Goal: Task Accomplishment & Management: Use online tool/utility

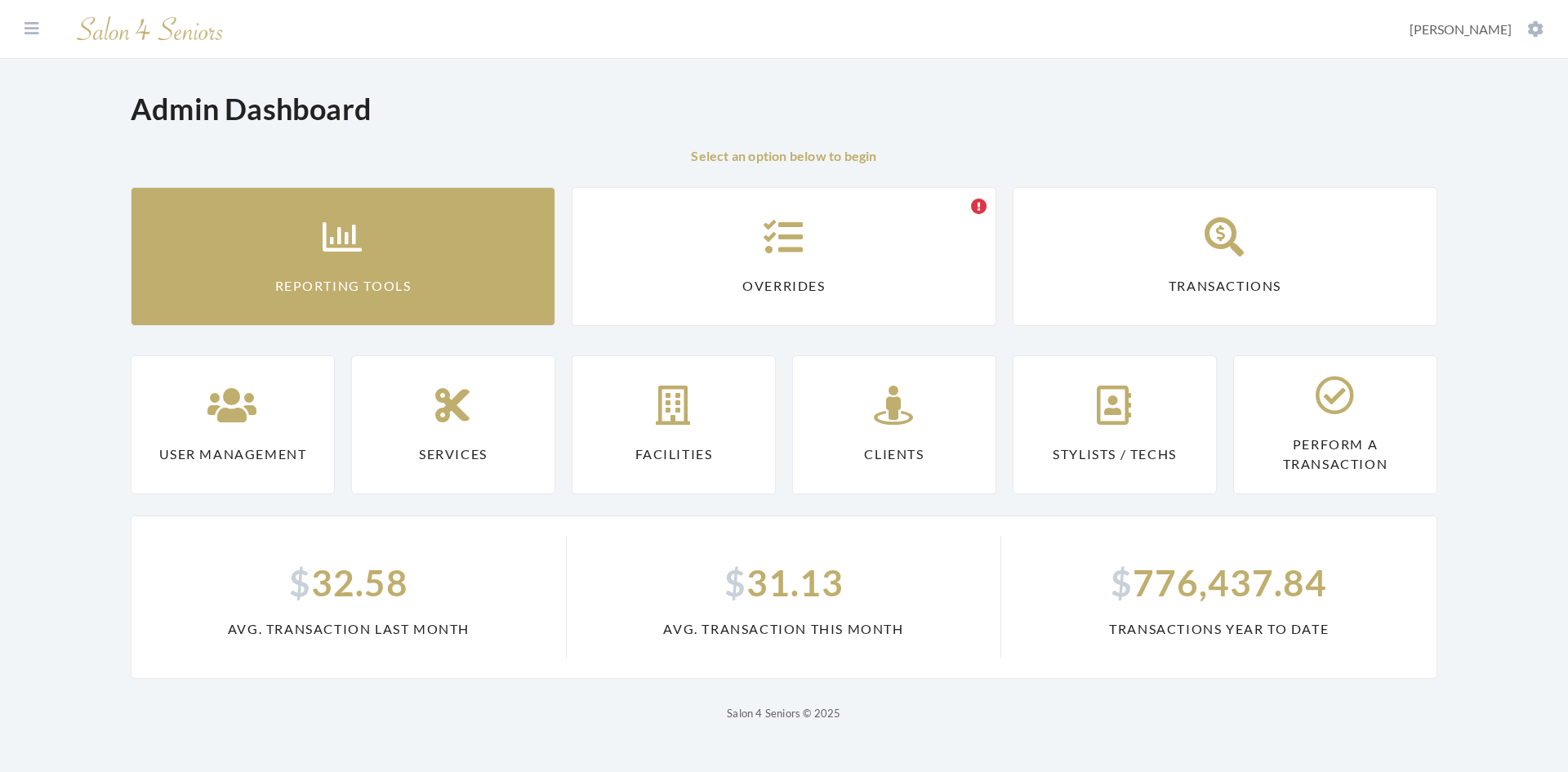
click at [478, 281] on link "Reporting Tools" at bounding box center [342, 256] width 424 height 139
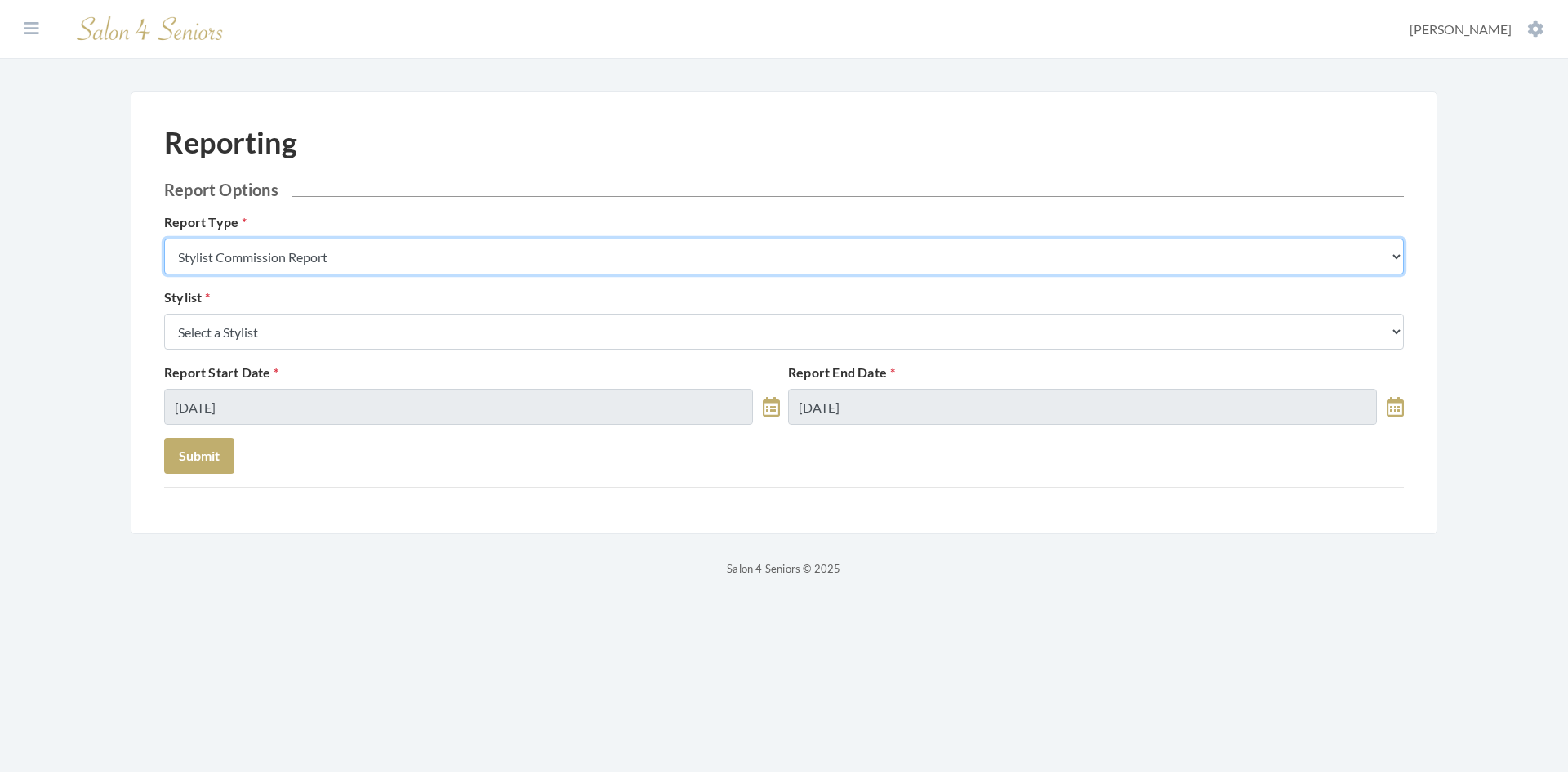
click at [455, 257] on select "Stylist Commission Report Tech Payroll Report Facility Billing Report Individua…" at bounding box center [784, 256] width 1239 height 36
click at [164, 238] on select "Stylist Commission Report Tech Payroll Report Facility Billing Report Individua…" at bounding box center [784, 256] width 1239 height 36
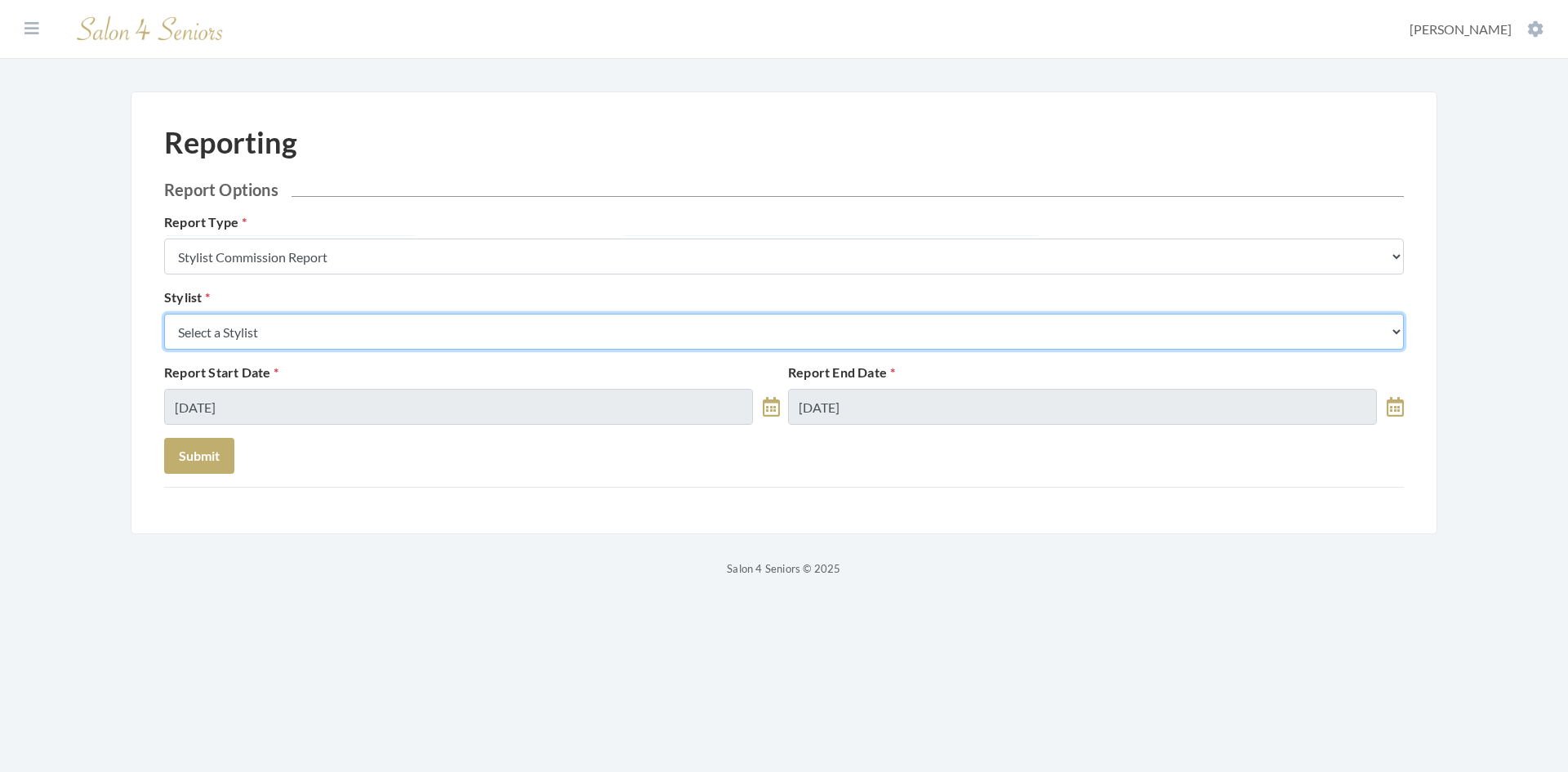
click at [410, 331] on select "Select a Stylist Alaina Krumm Alisha Teasley Anna White April Dructor Ashley Ve…" at bounding box center [784, 332] width 1239 height 36
select select "182"
click at [164, 314] on select "Select a Stylist Alaina Krumm Alisha Teasley Anna White April Dructor Ashley Ve…" at bounding box center [784, 332] width 1239 height 36
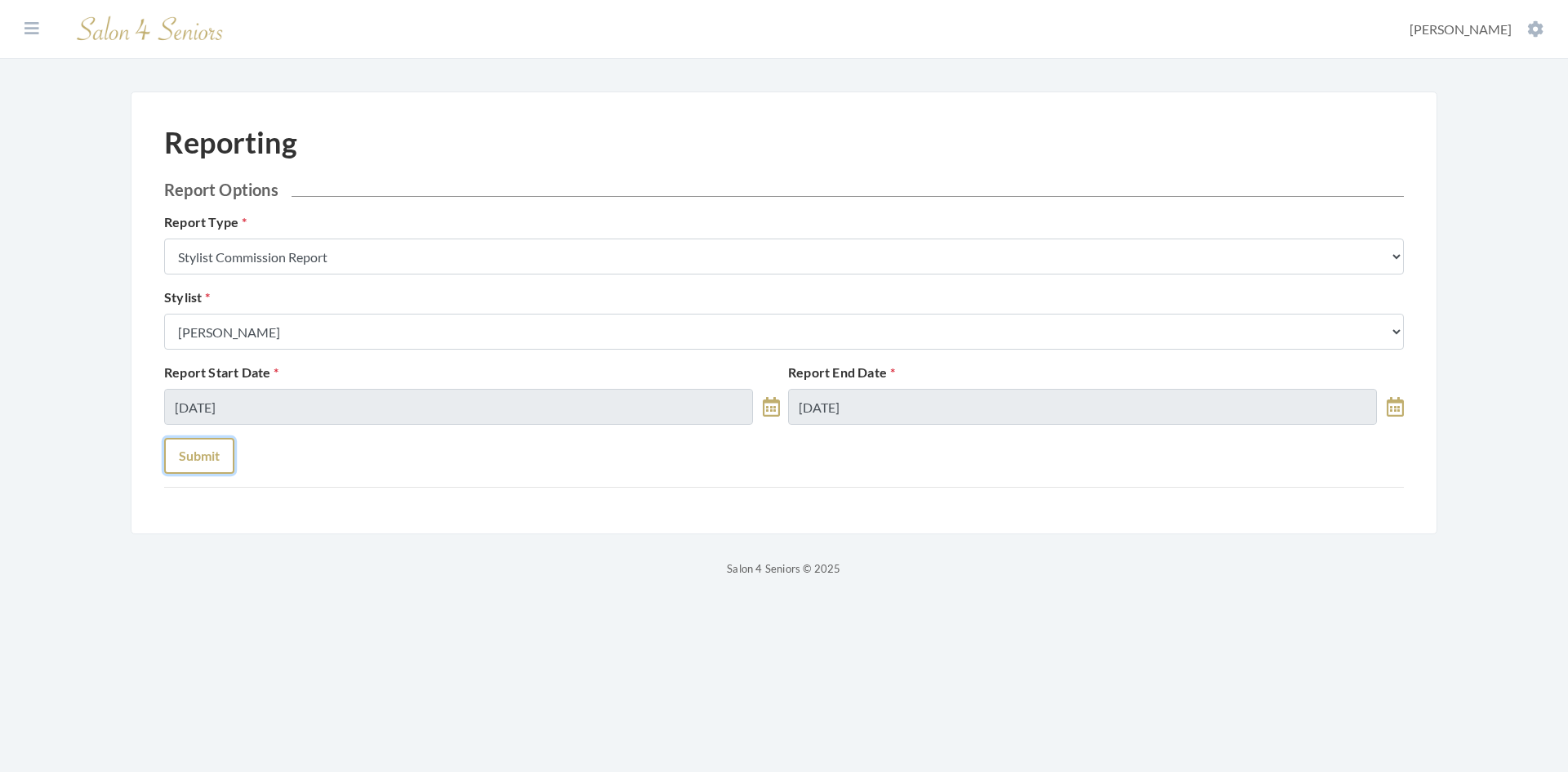
click at [193, 458] on button "Submit" at bounding box center [199, 455] width 71 height 36
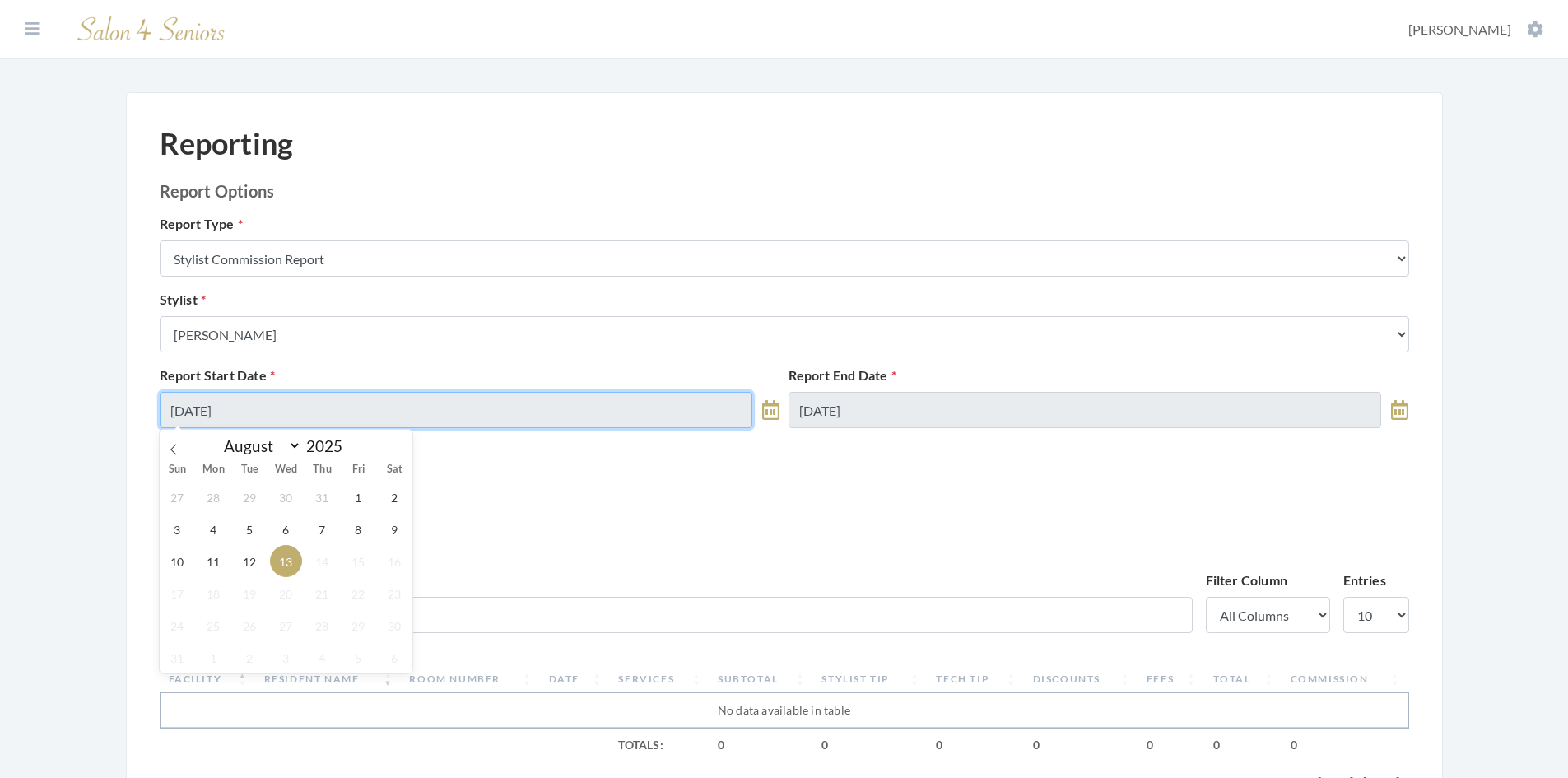
click at [280, 409] on input "08/13/2025" at bounding box center [456, 410] width 594 height 36
click at [251, 561] on span "12" at bounding box center [249, 561] width 32 height 32
type input "[DATE]"
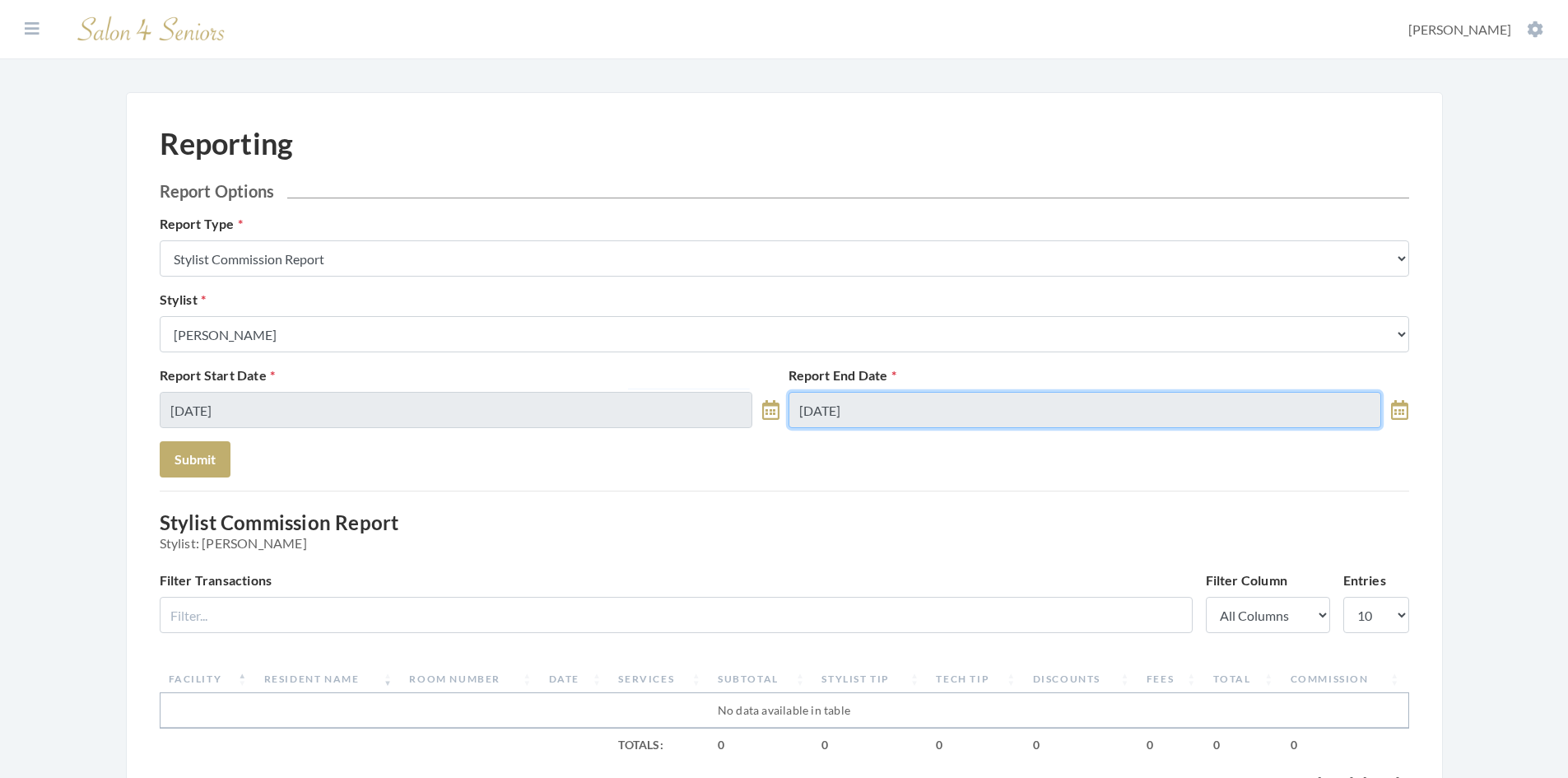
click at [891, 408] on input "08/13/2025" at bounding box center [1085, 410] width 594 height 36
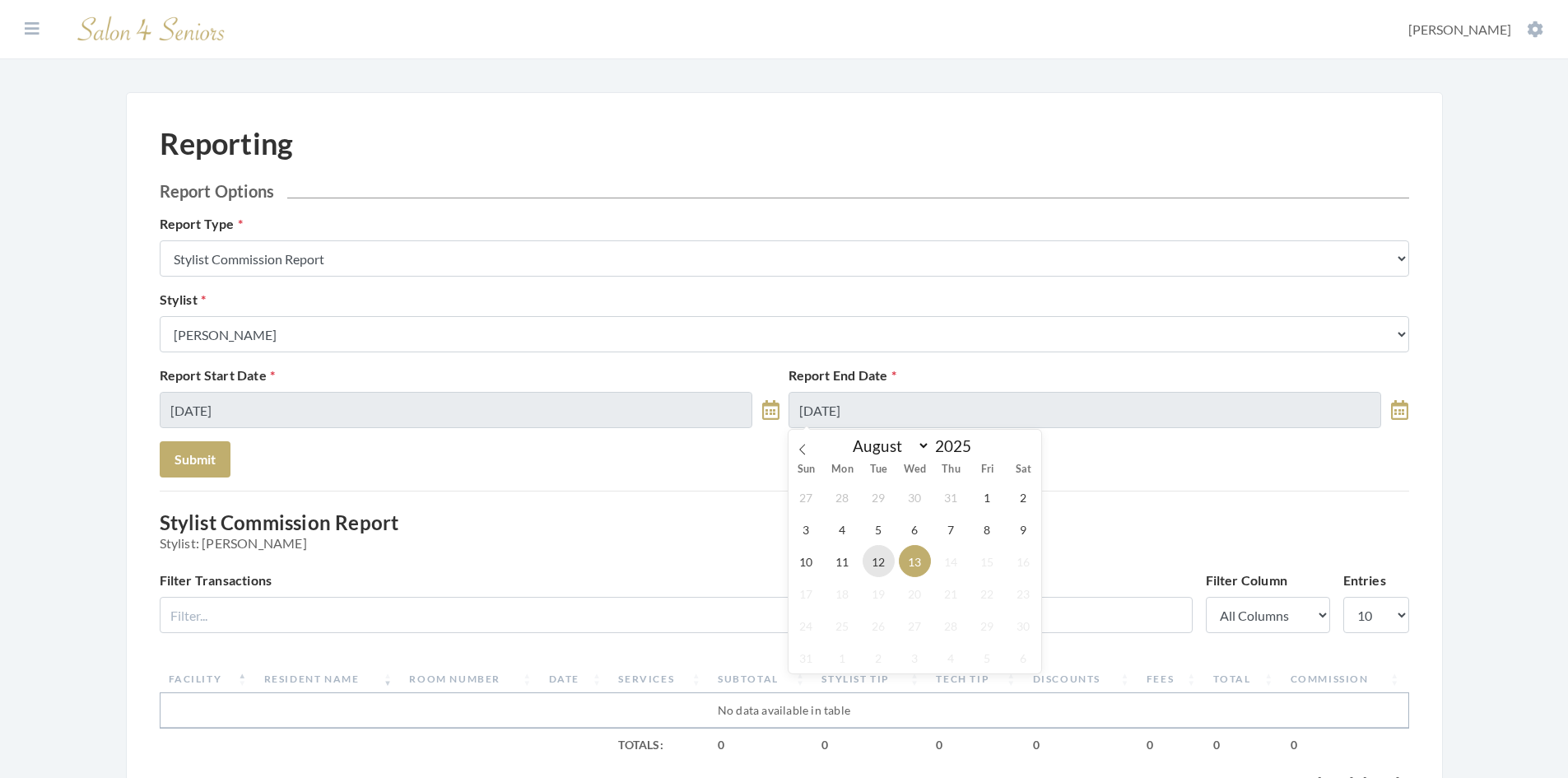
click at [875, 559] on span "12" at bounding box center [878, 561] width 32 height 32
type input "[DATE]"
click at [186, 454] on button "Submit" at bounding box center [195, 459] width 71 height 36
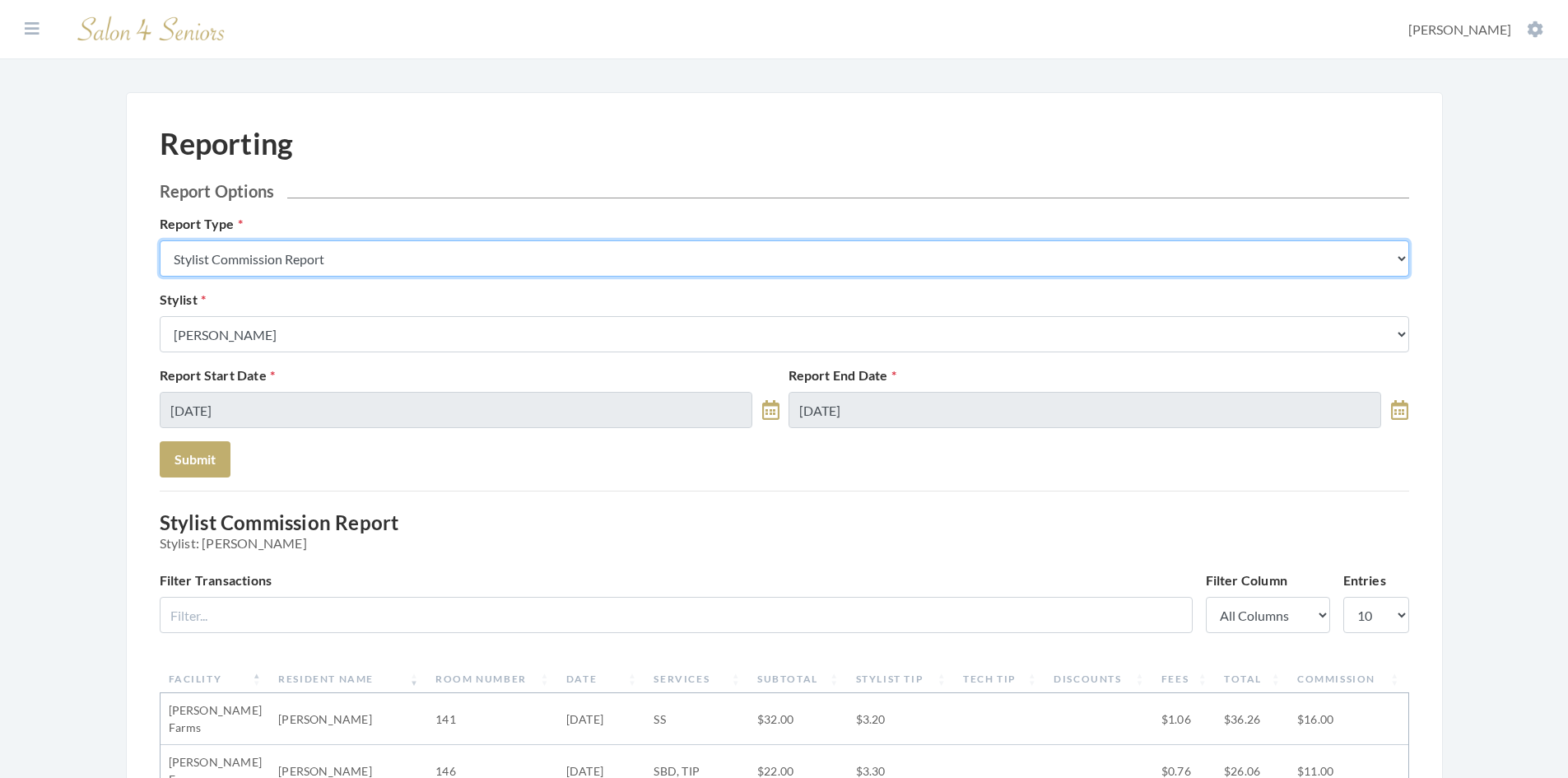
click at [424, 265] on select "Stylist Commission Report Tech Payroll Report Facility Billing Report Individua…" at bounding box center [784, 258] width 1249 height 36
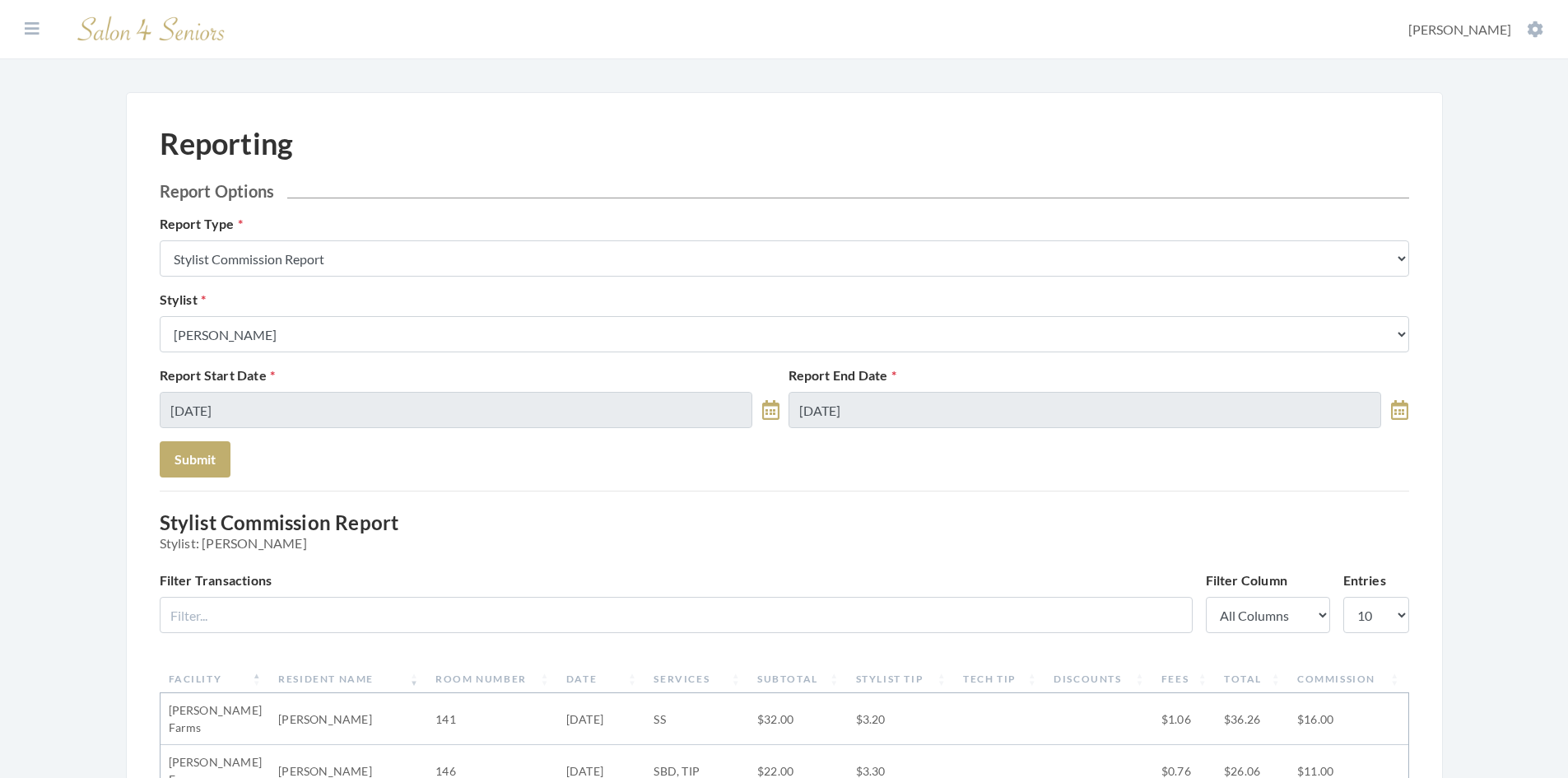
click at [27, 34] on icon at bounding box center [32, 29] width 15 height 17
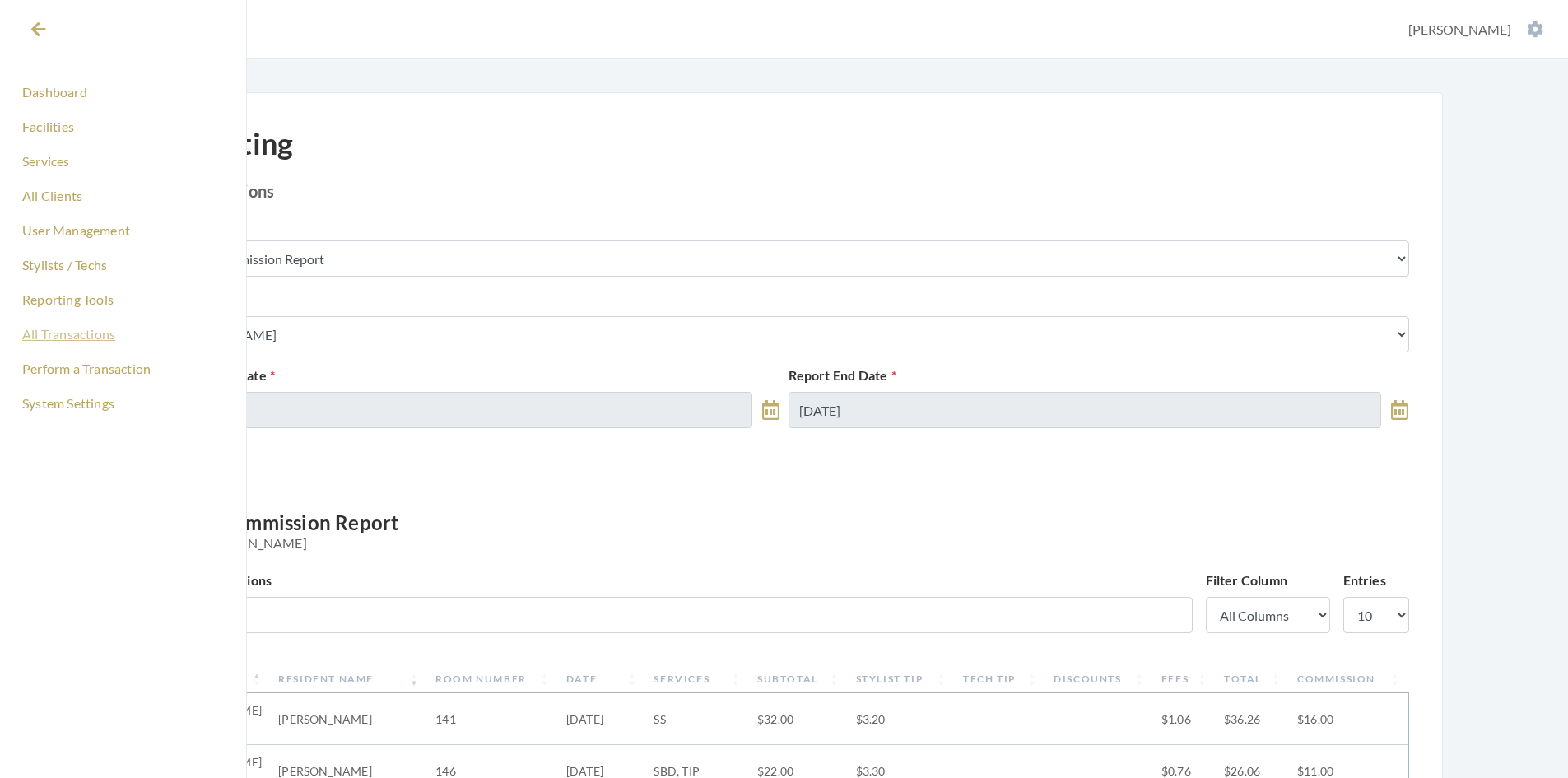
click at [99, 338] on link "All Transactions" at bounding box center [123, 333] width 207 height 28
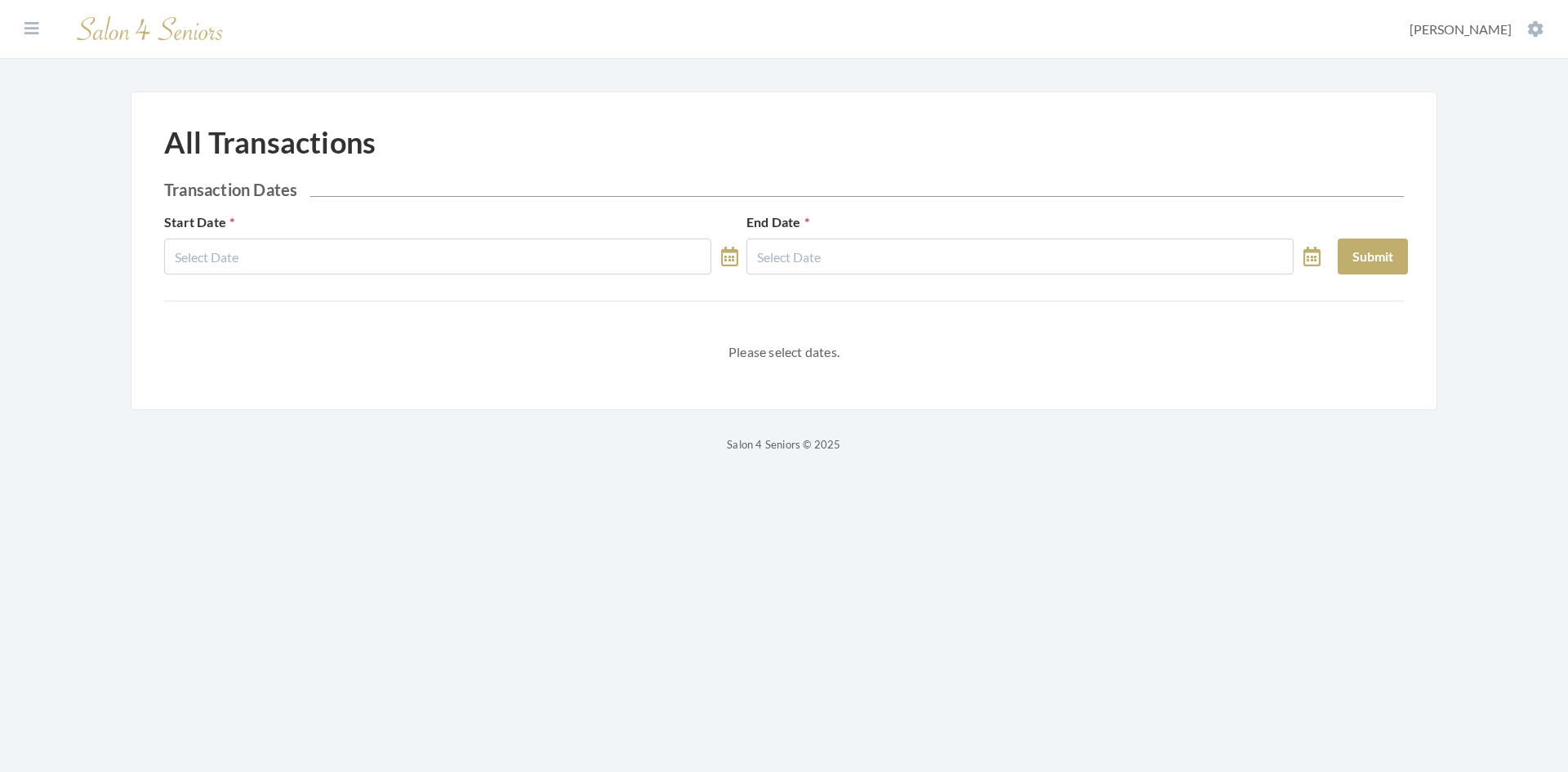
select select "7"
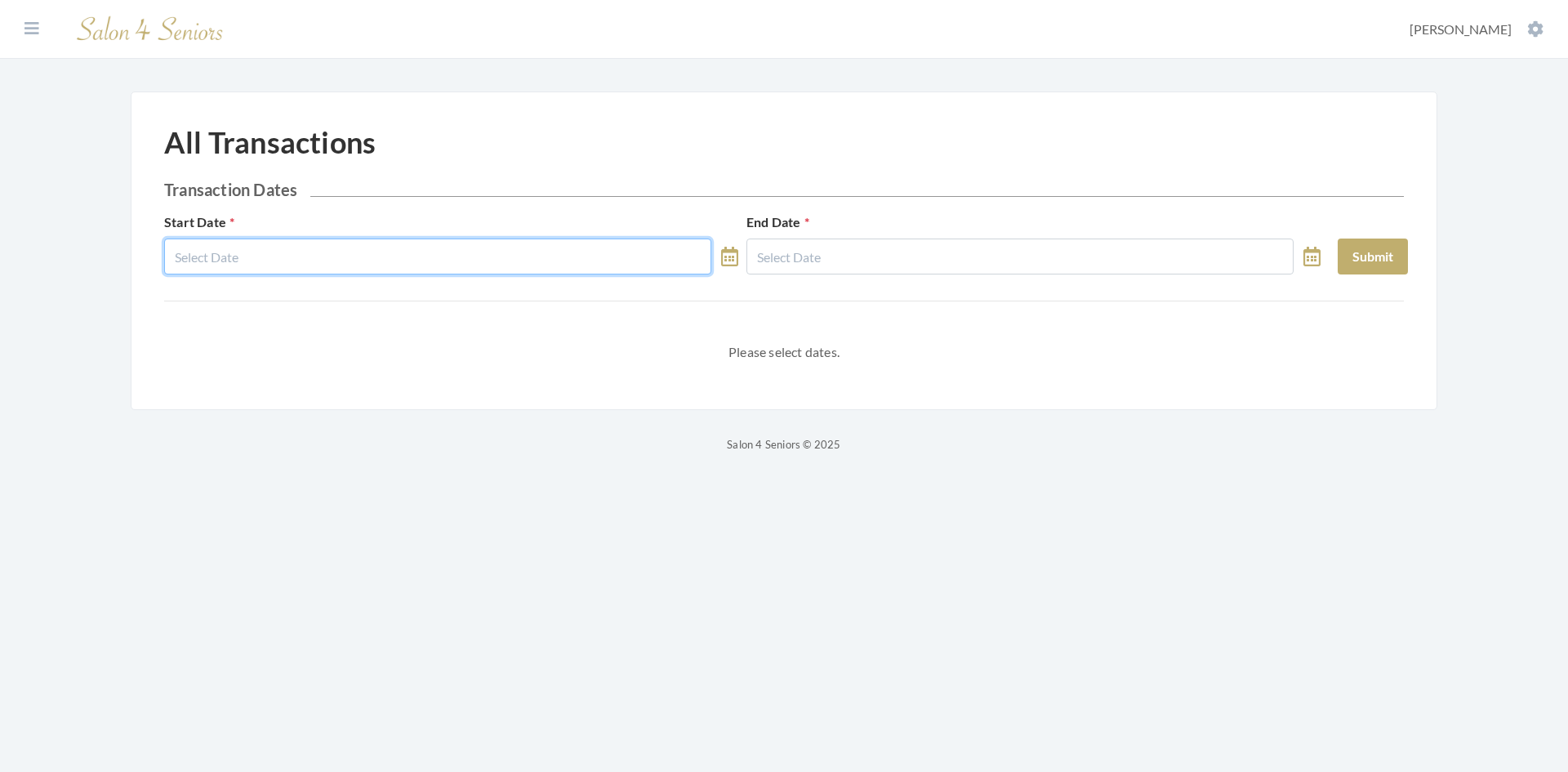
click at [339, 259] on input "text" at bounding box center [438, 256] width 547 height 36
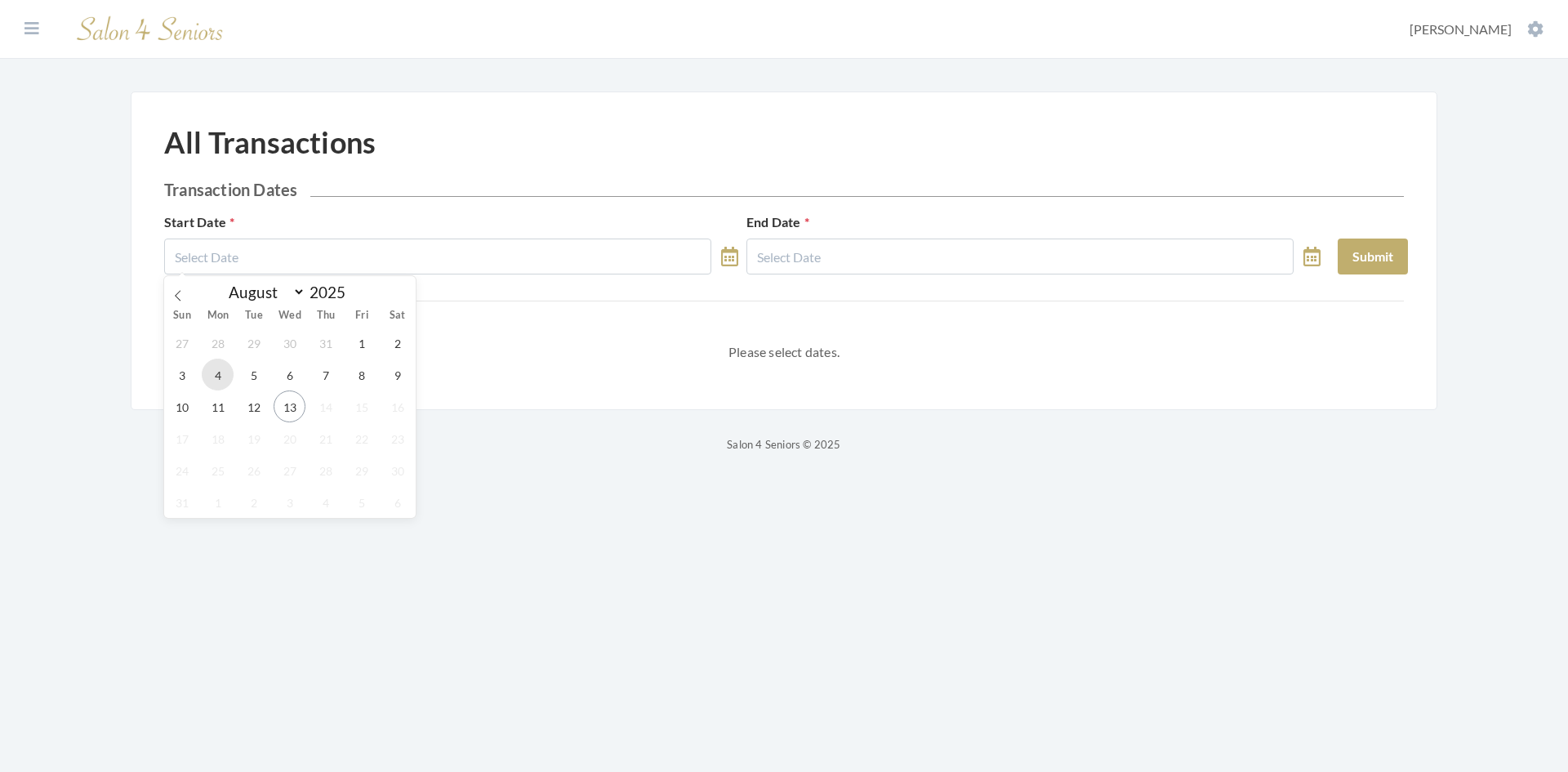
click at [216, 378] on span "4" at bounding box center [218, 375] width 32 height 32
type input "[DATE]"
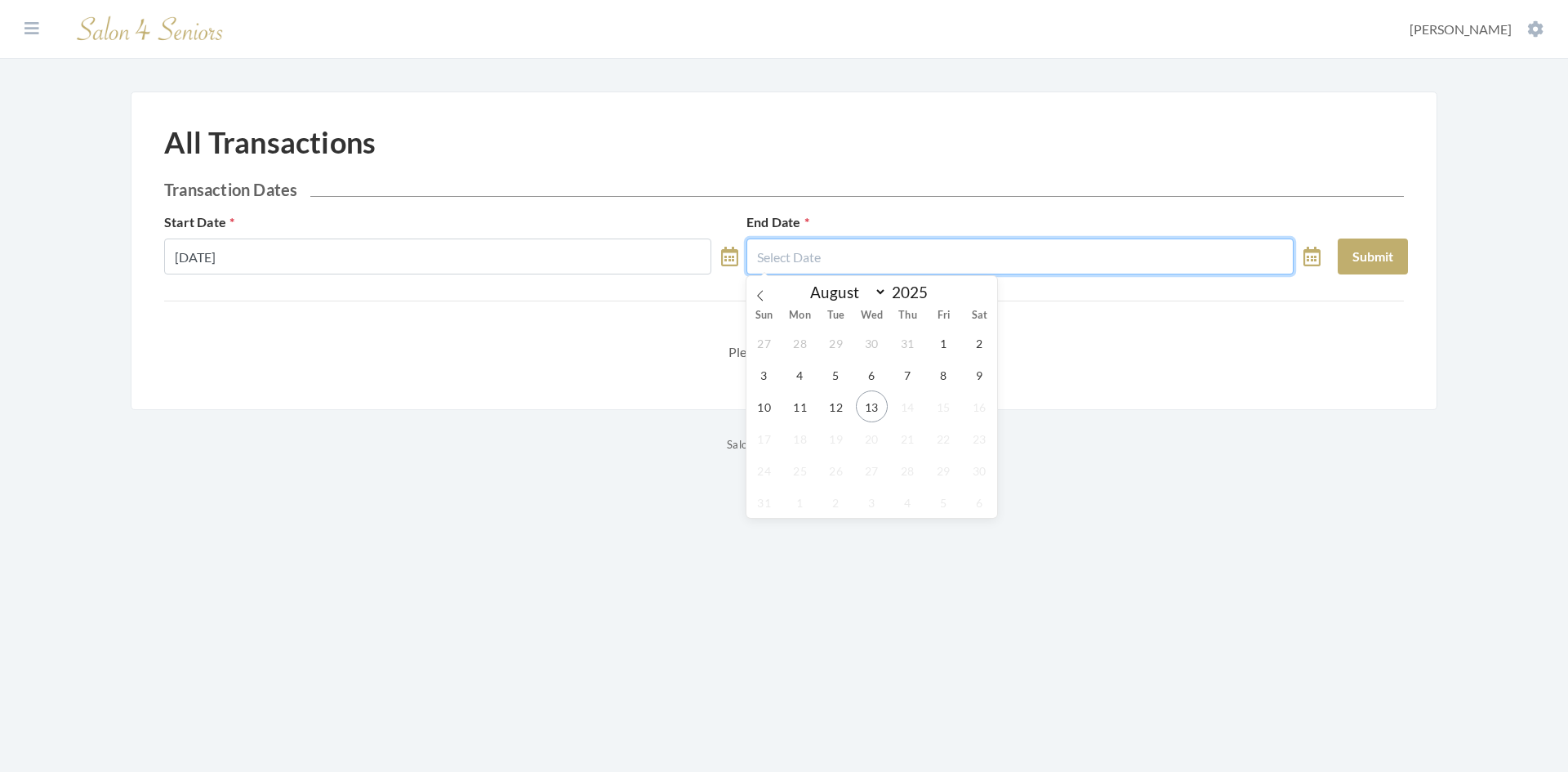
click at [811, 263] on input "text" at bounding box center [1020, 256] width 547 height 36
click at [757, 409] on span "10" at bounding box center [764, 406] width 32 height 32
type input "[DATE]"
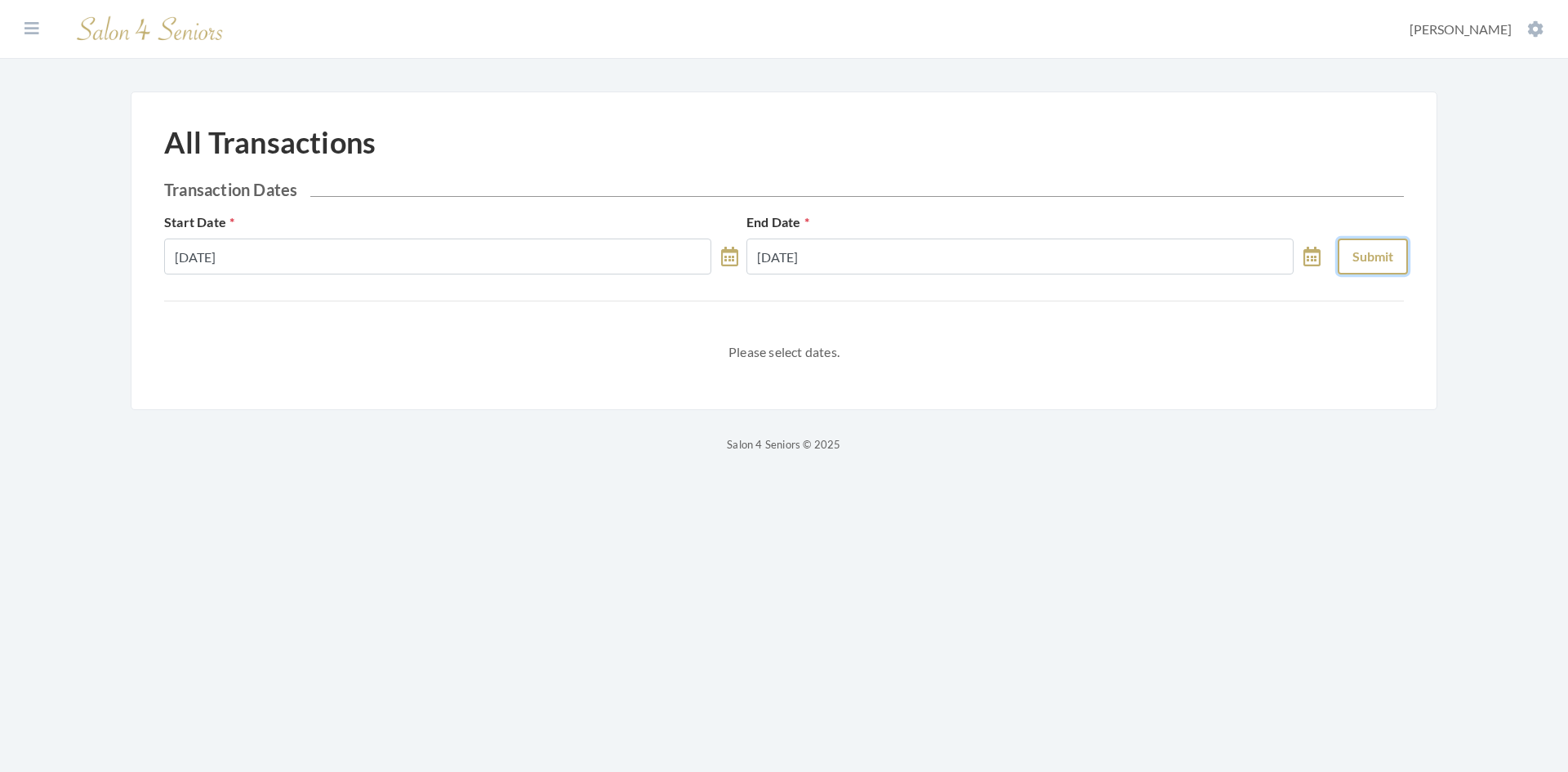
click at [1366, 258] on button "Submit" at bounding box center [1372, 256] width 71 height 36
